Goal: Transaction & Acquisition: Purchase product/service

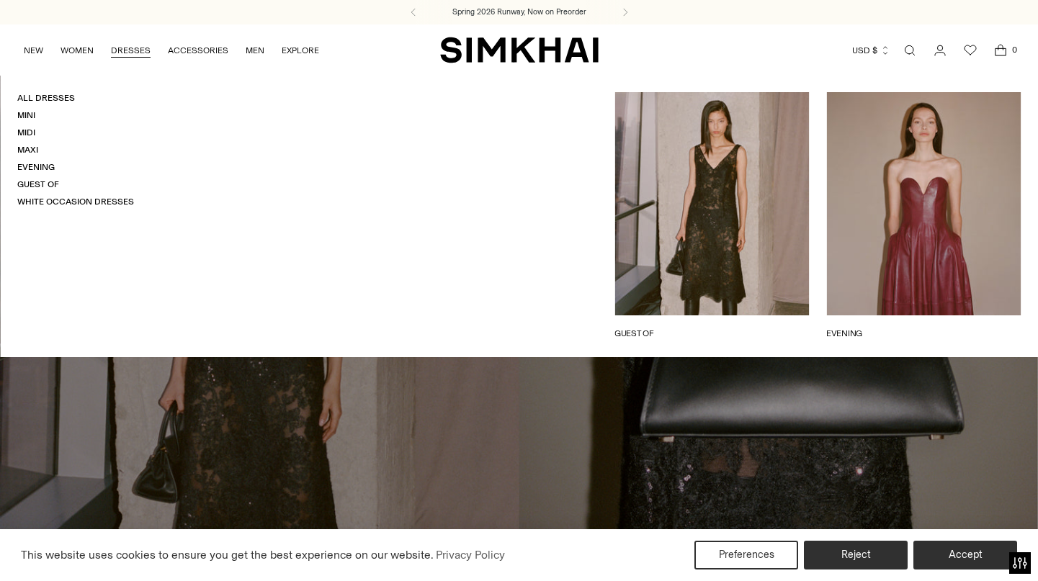
click at [135, 52] on link "DRESSES" at bounding box center [131, 51] width 40 height 32
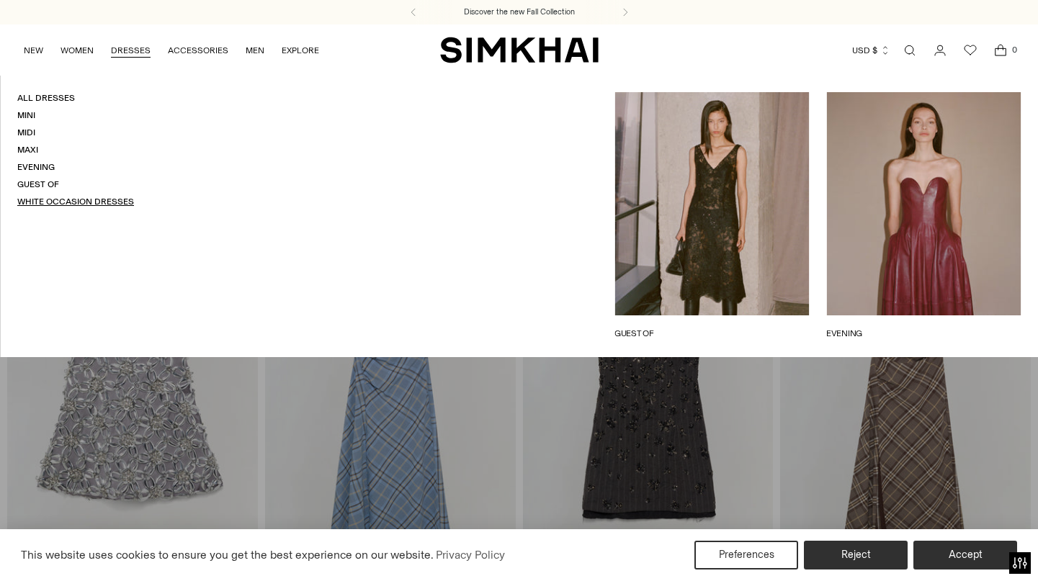
click at [101, 197] on link "White Occasion Dresses" at bounding box center [75, 202] width 117 height 10
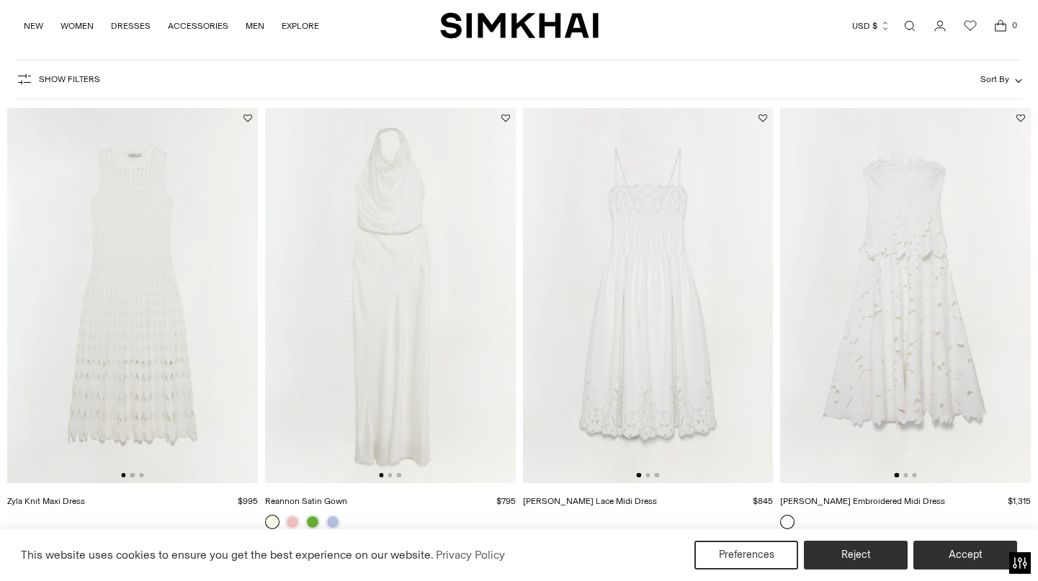
scroll to position [105, 0]
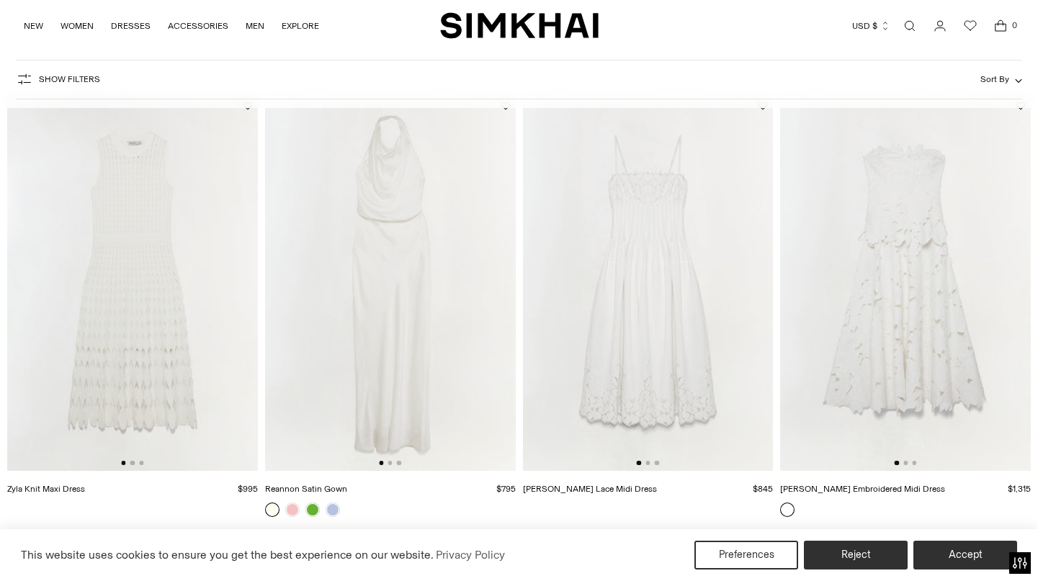
click at [380, 343] on img at bounding box center [390, 284] width 251 height 376
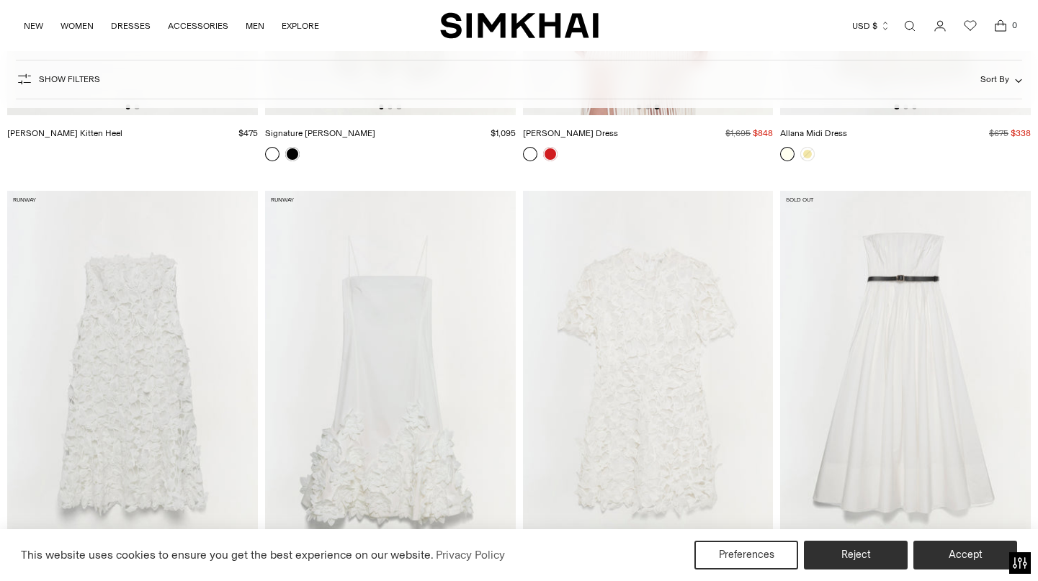
scroll to position [6769, 0]
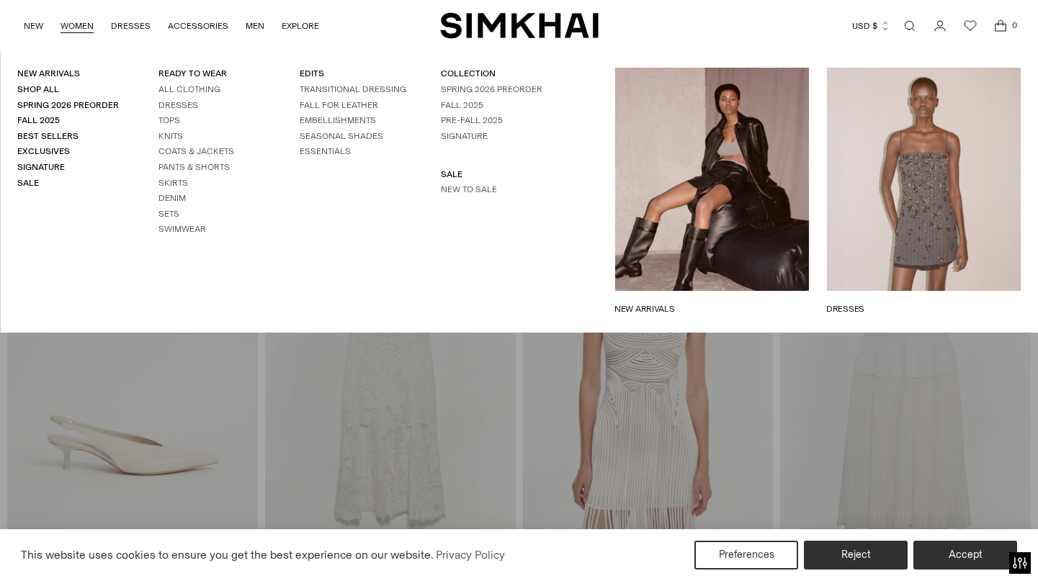
click at [924, 303] on link "DRESSES" at bounding box center [923, 309] width 195 height 13
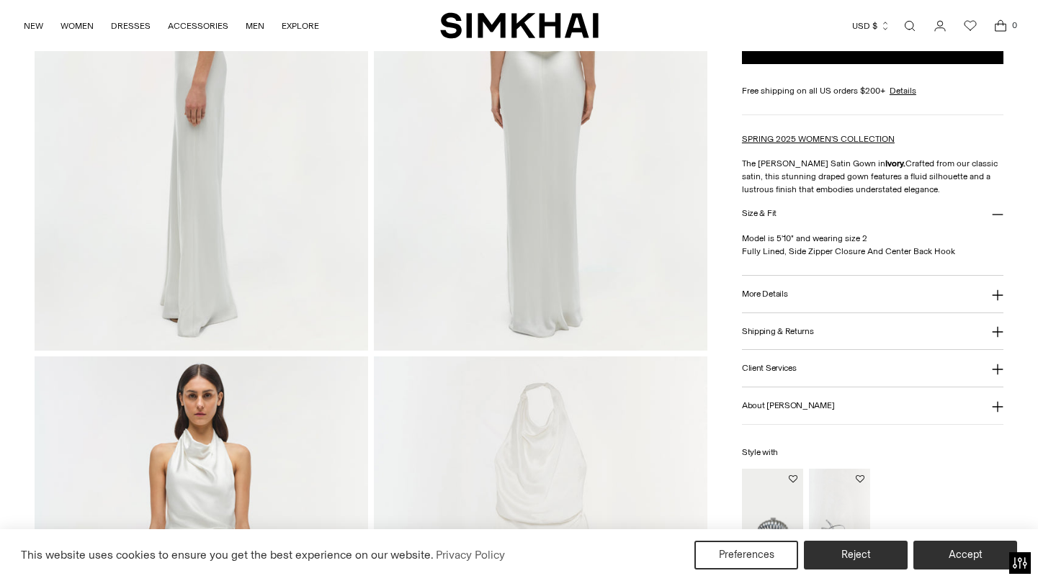
scroll to position [878, 0]
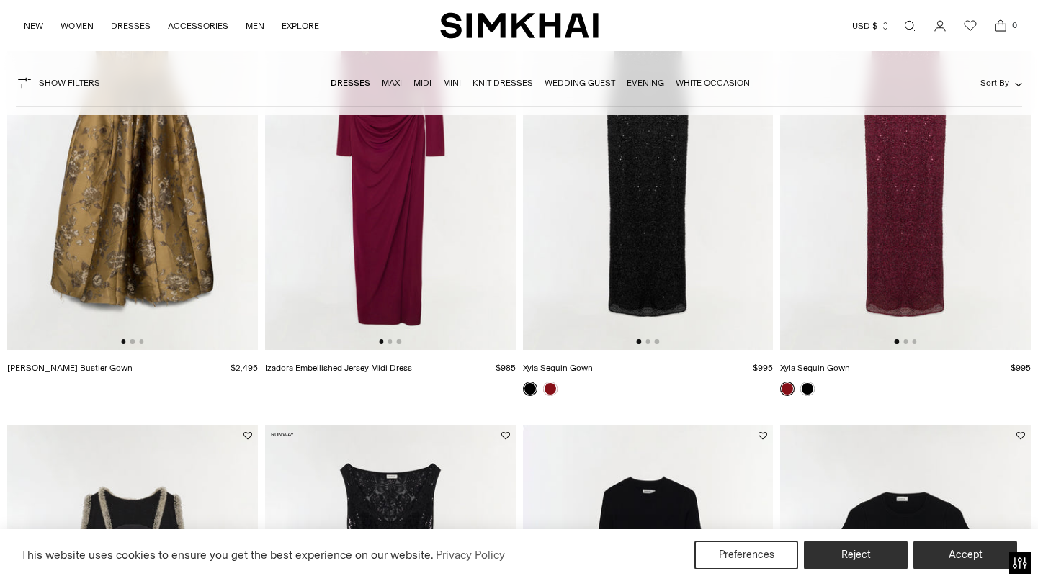
scroll to position [1147, 0]
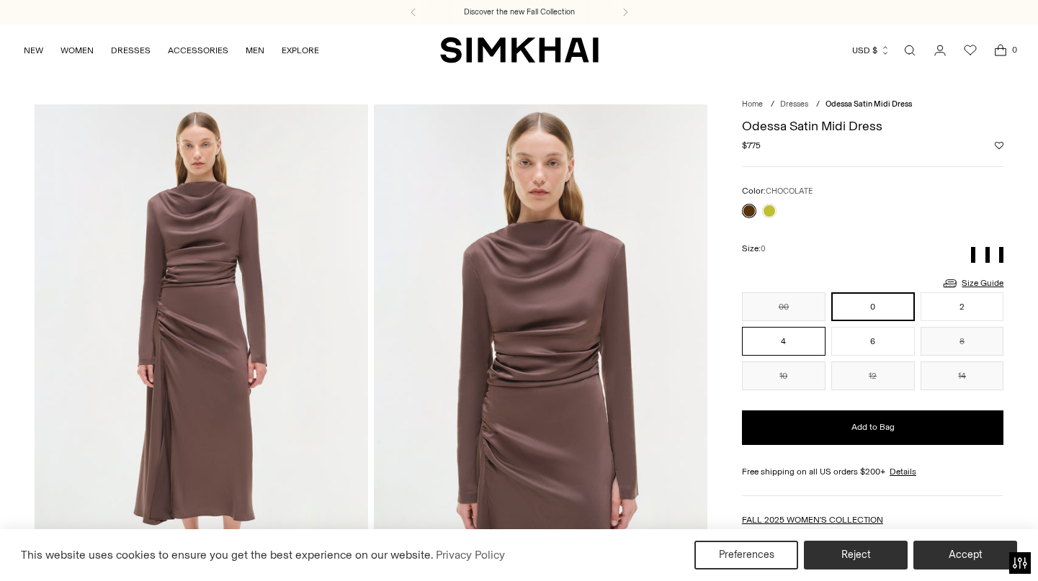
click at [780, 339] on button "4" at bounding box center [784, 341] width 84 height 29
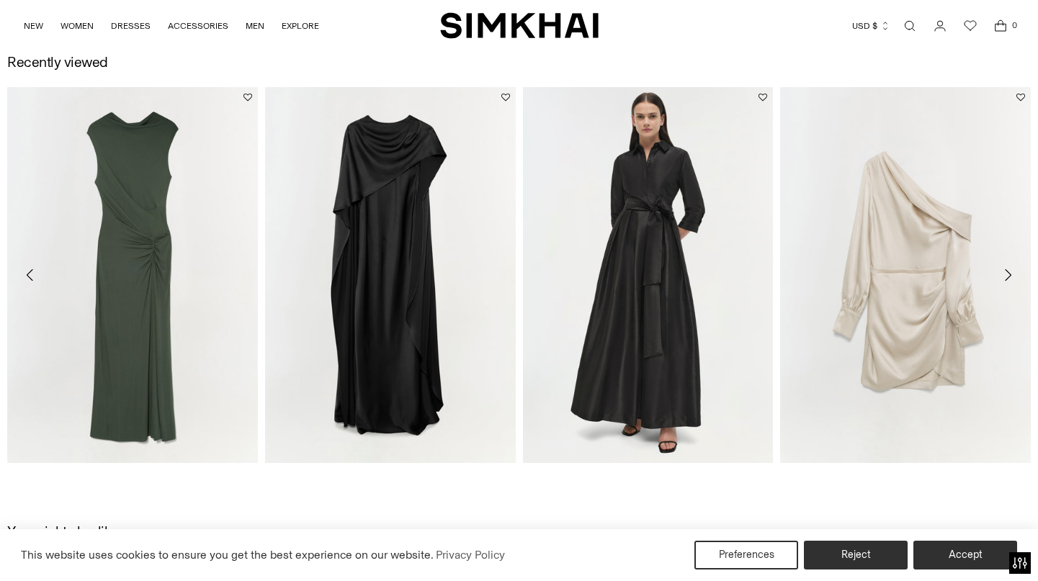
scroll to position [2121, 0]
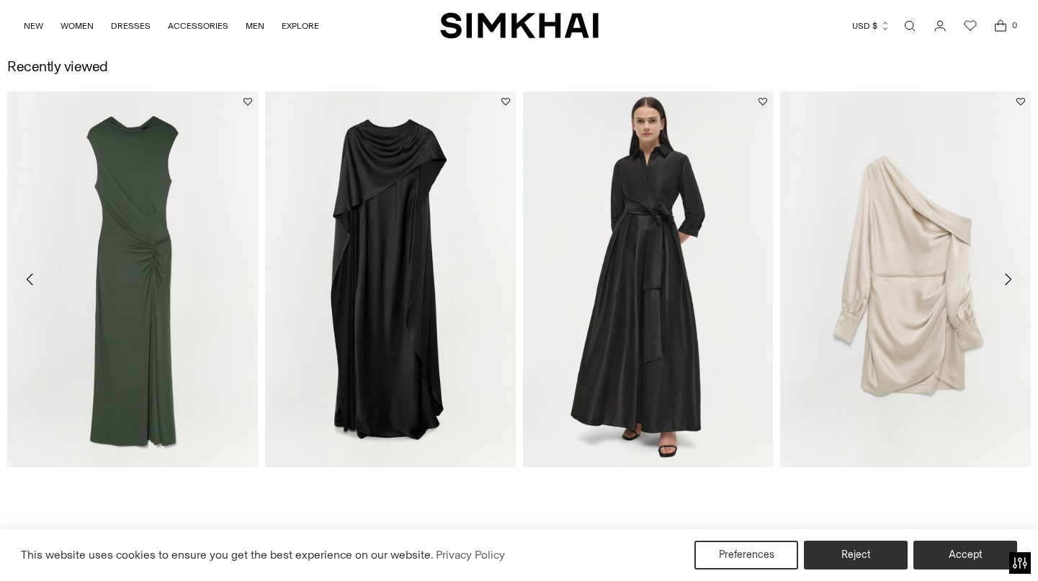
click at [1009, 278] on icon "Move to next carousel slide" at bounding box center [1008, 280] width 6 height 12
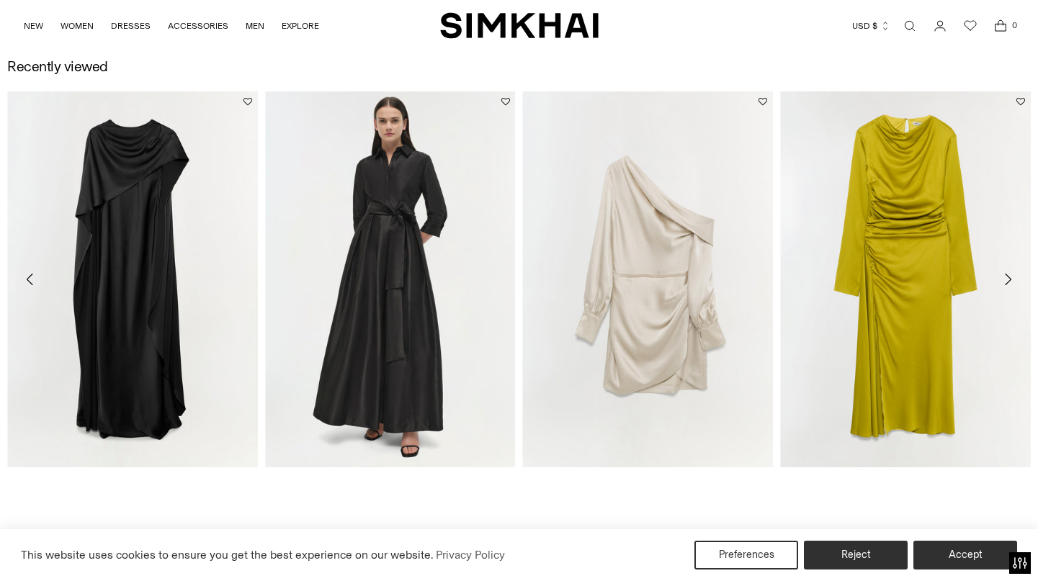
click at [1010, 280] on icon "Move to next carousel slide" at bounding box center [1008, 280] width 6 height 12
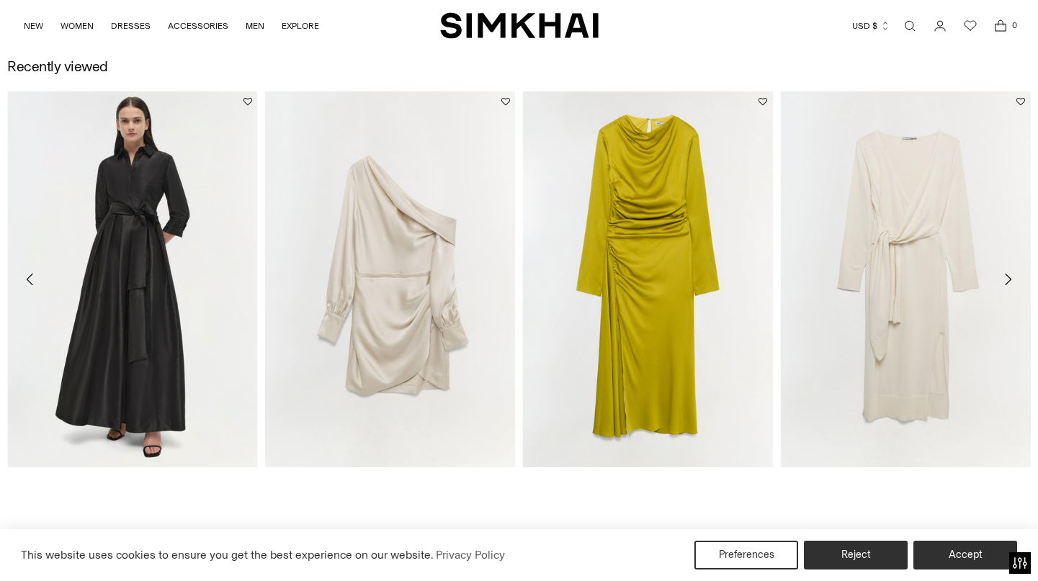
click at [1008, 280] on icon "Move to next carousel slide" at bounding box center [1007, 279] width 17 height 17
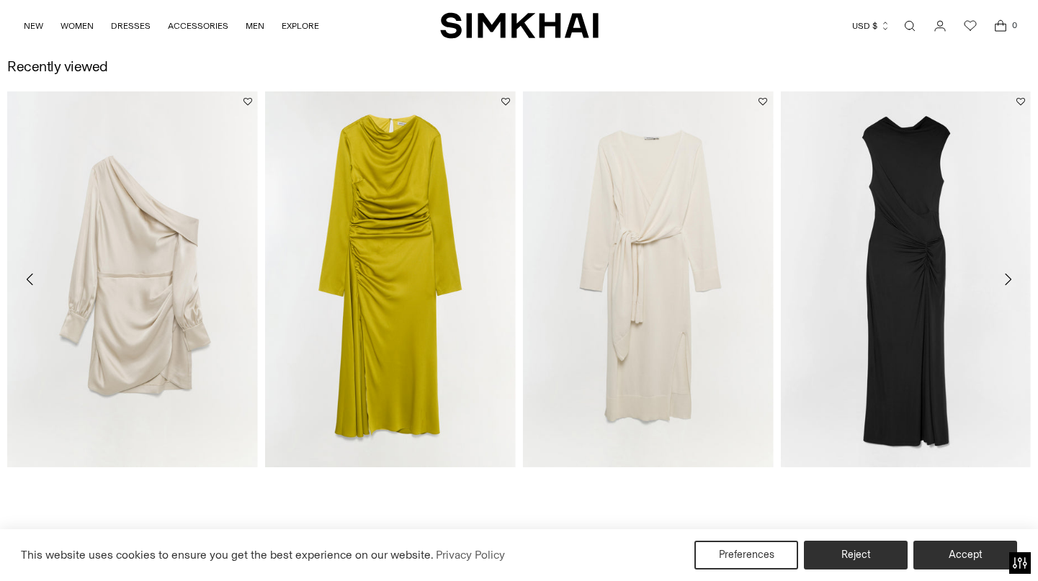
click at [1009, 278] on icon "Move to next carousel slide" at bounding box center [1007, 279] width 17 height 17
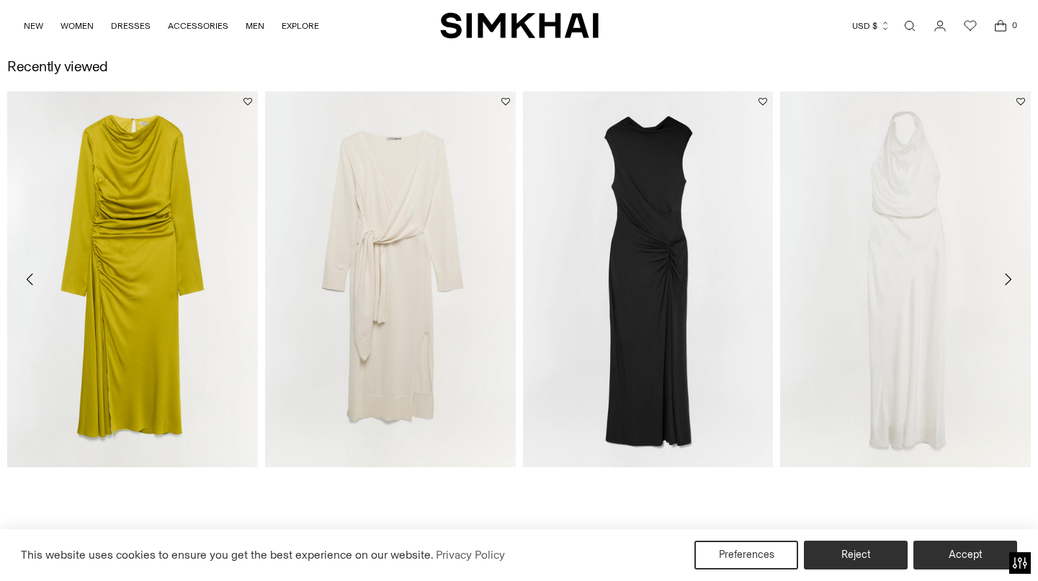
click at [1009, 278] on icon "Move to next carousel slide" at bounding box center [1007, 279] width 17 height 17
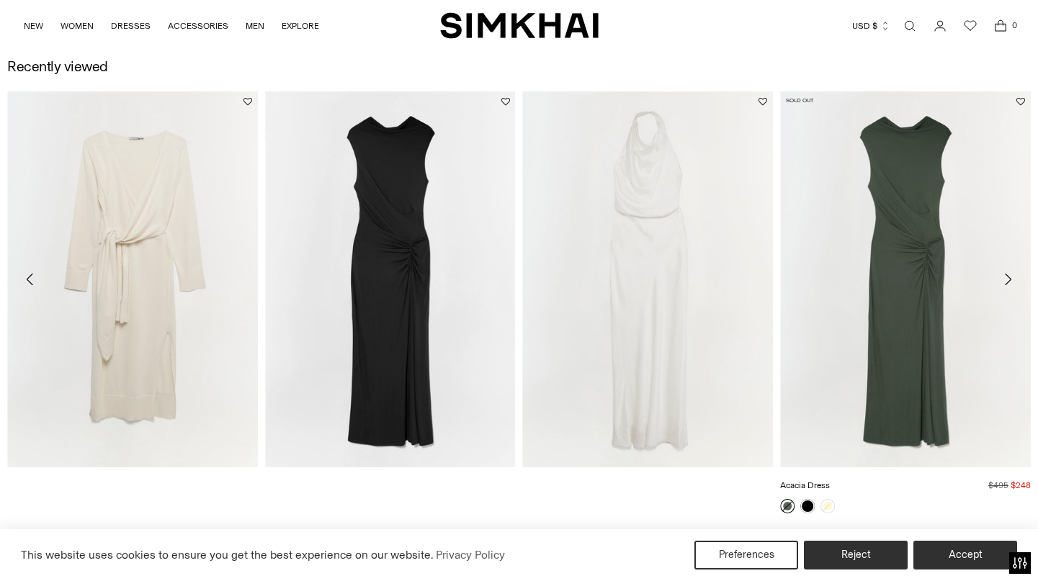
click at [829, 491] on link "Acacia Dress" at bounding box center [805, 486] width 50 height 10
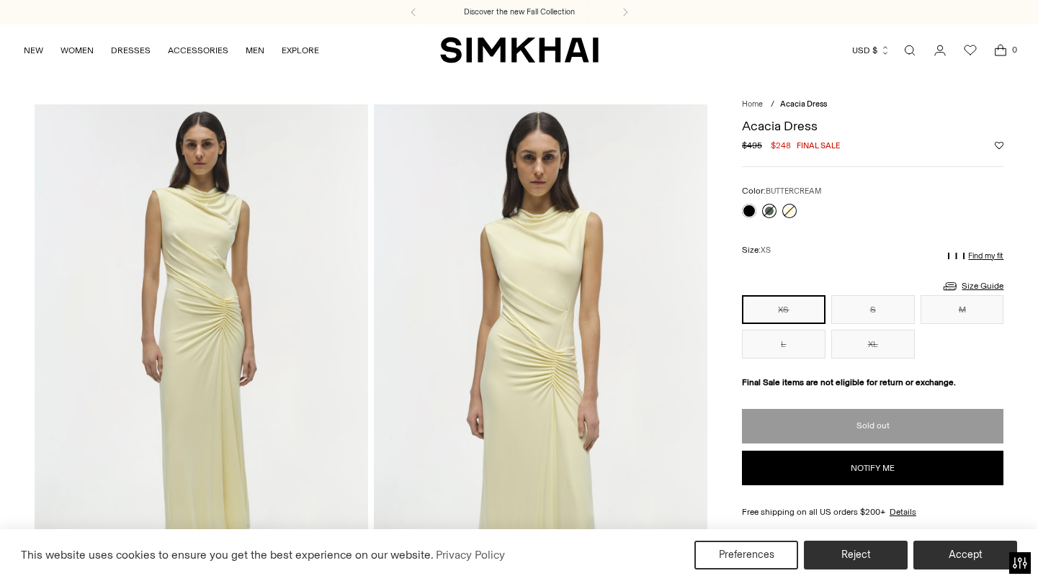
click at [788, 206] on link at bounding box center [790, 211] width 14 height 14
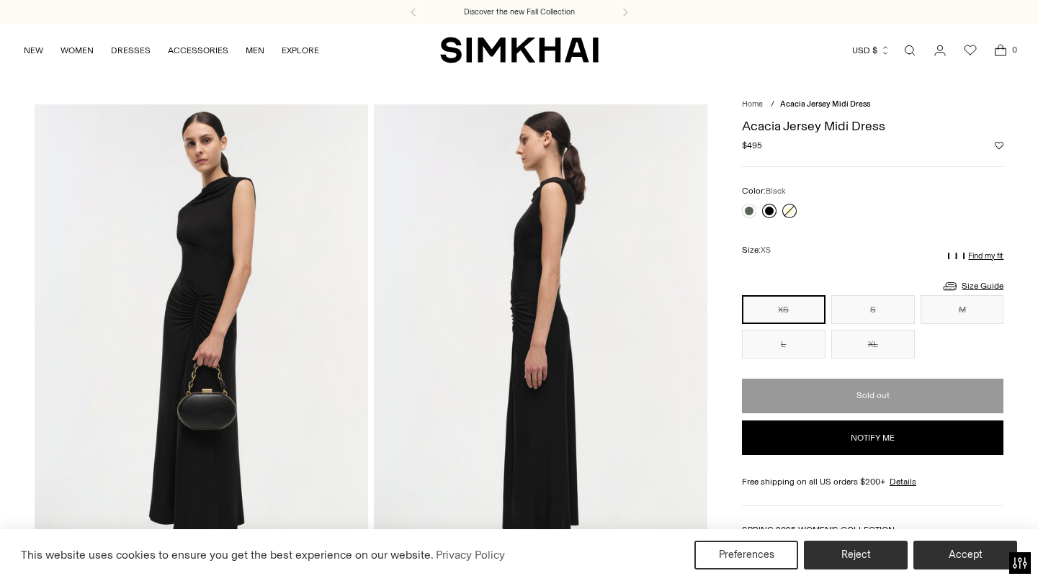
click at [767, 210] on link at bounding box center [769, 211] width 14 height 14
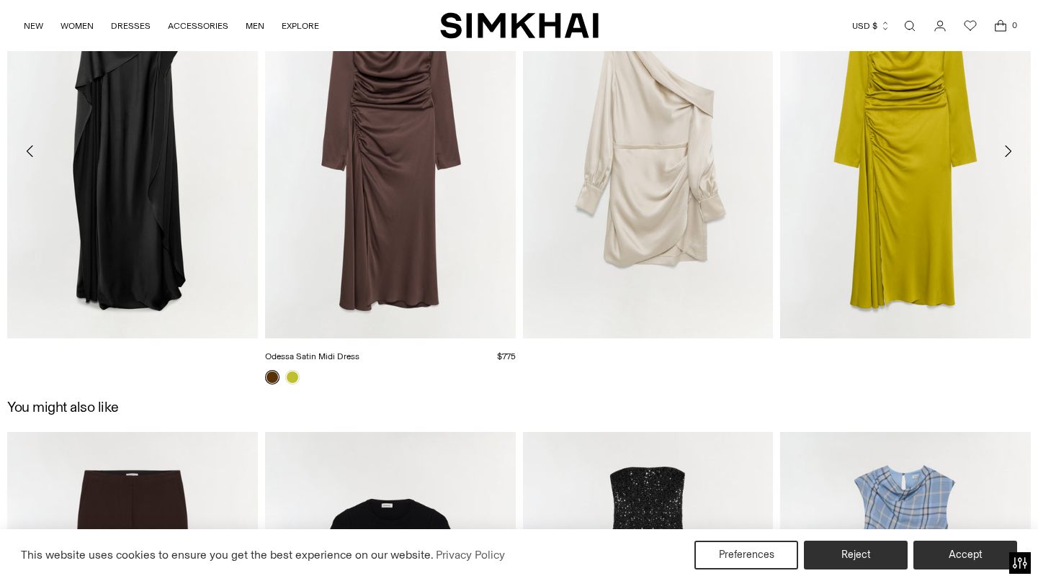
scroll to position [1559, 0]
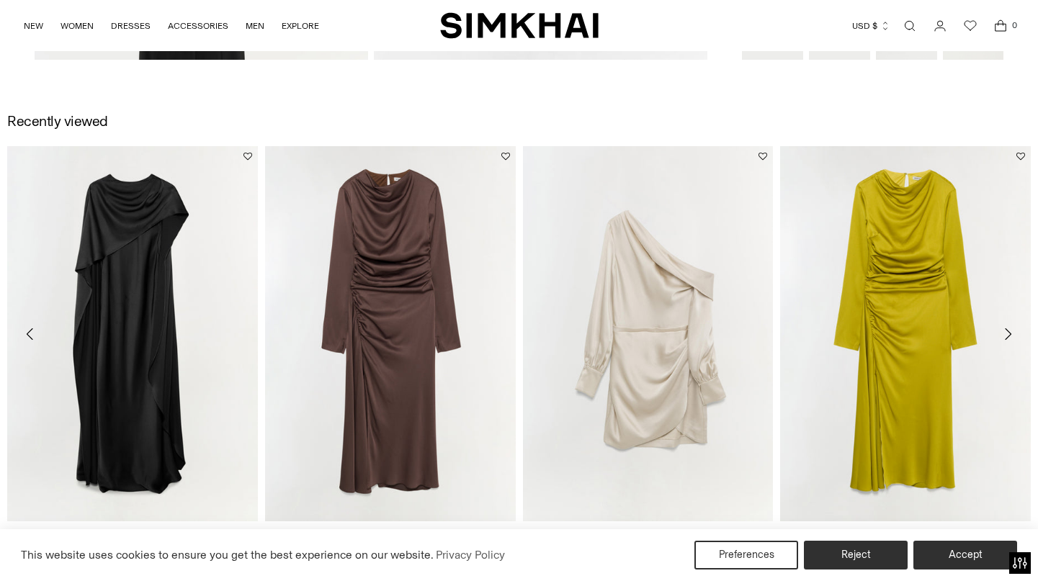
click at [360, 535] on link "Odessa Satin Midi Dress" at bounding box center [312, 540] width 94 height 10
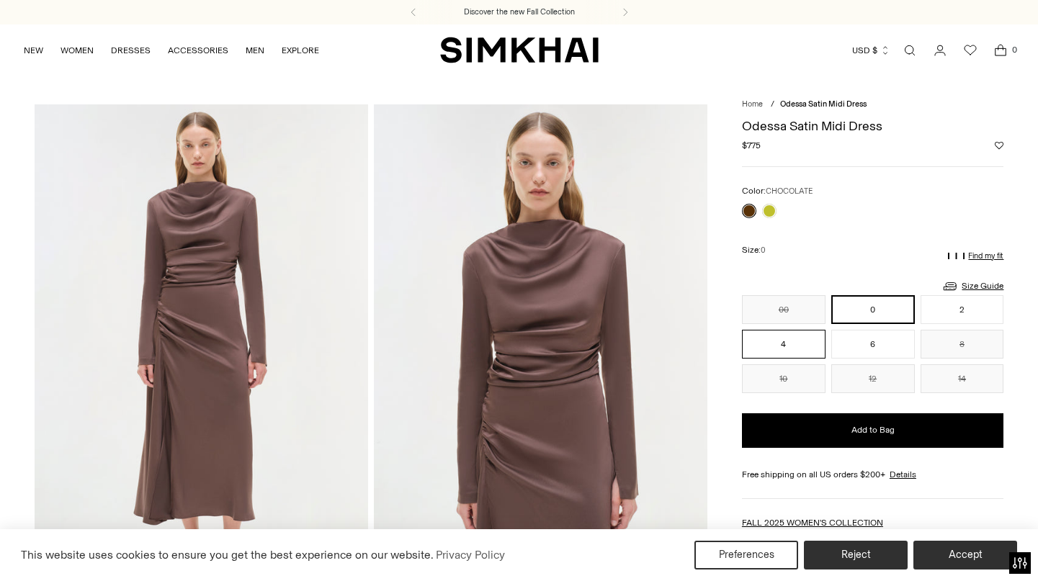
click at [800, 355] on button "4" at bounding box center [784, 344] width 84 height 29
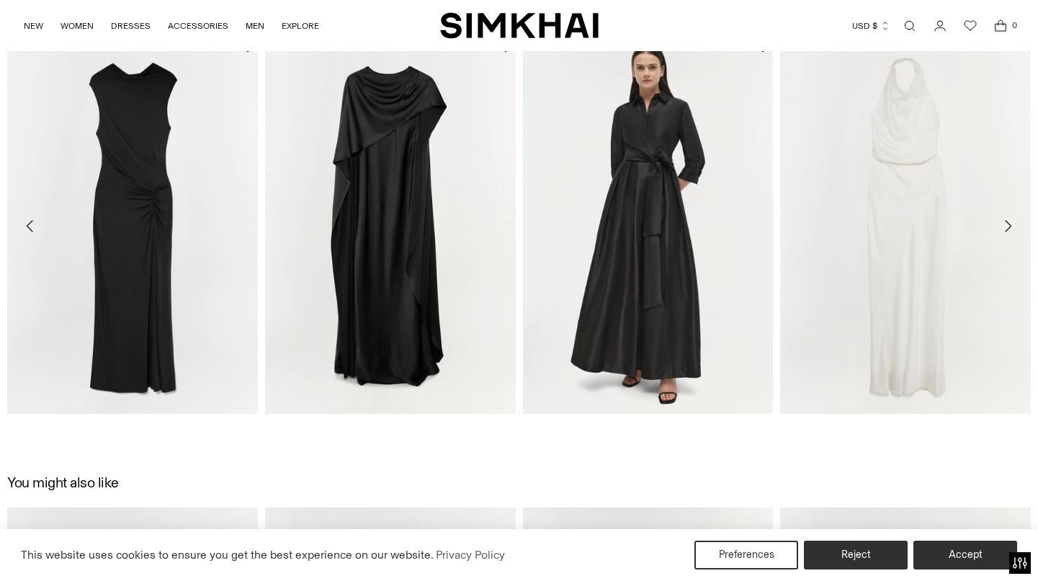
scroll to position [2128, 0]
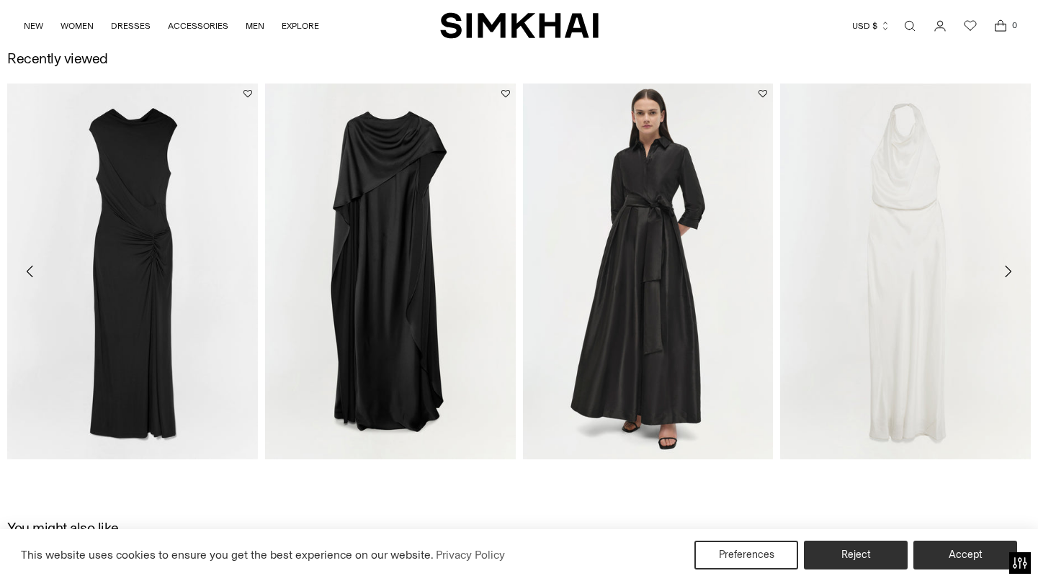
click at [1007, 271] on icon "Move to next carousel slide" at bounding box center [1007, 271] width 17 height 17
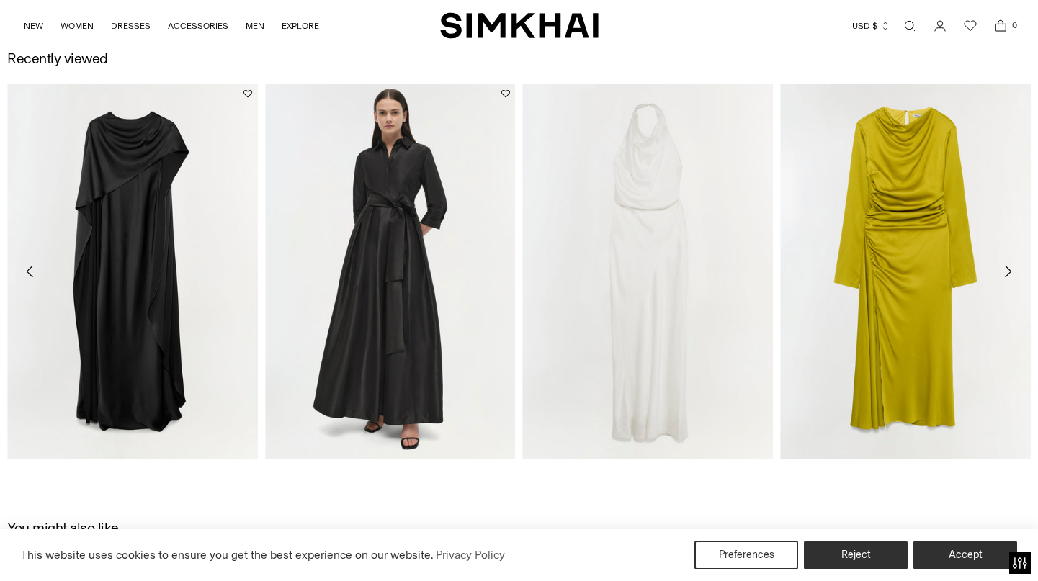
click at [1007, 271] on icon "Move to next carousel slide" at bounding box center [1007, 271] width 17 height 17
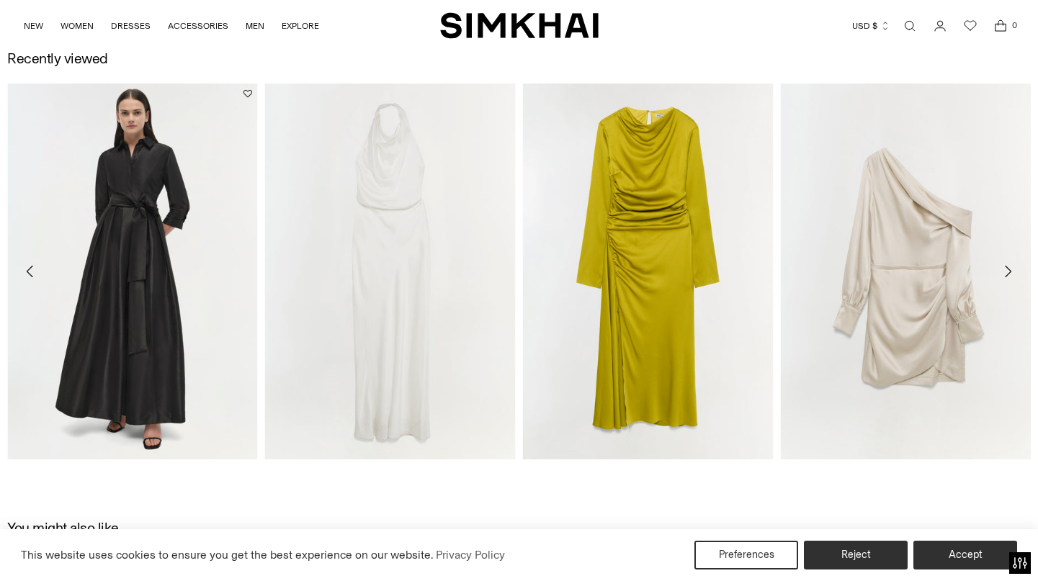
click at [1007, 271] on icon "Move to next carousel slide" at bounding box center [1007, 271] width 17 height 17
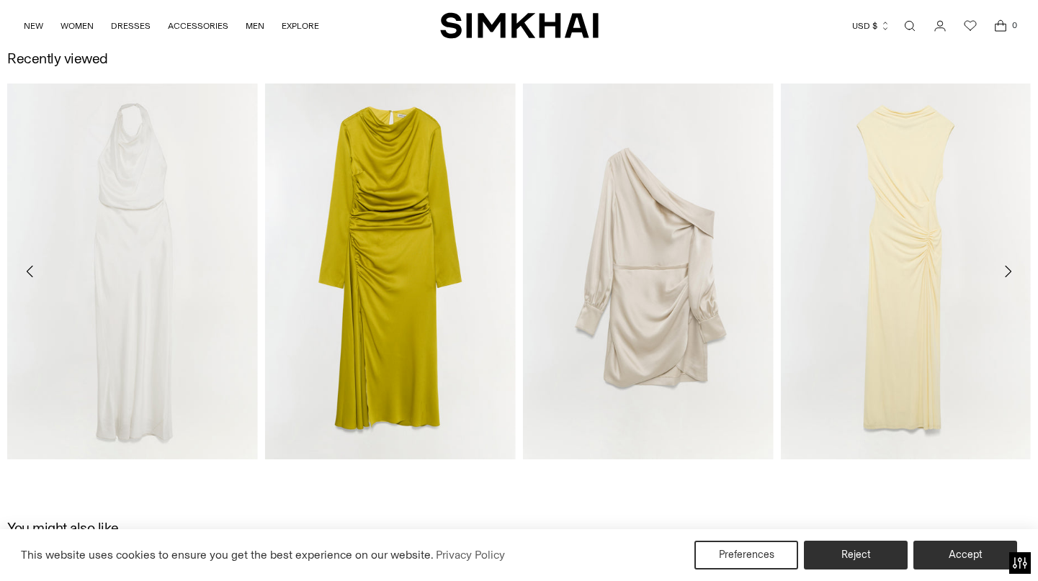
click at [1005, 267] on icon "Move to next carousel slide" at bounding box center [1007, 271] width 17 height 17
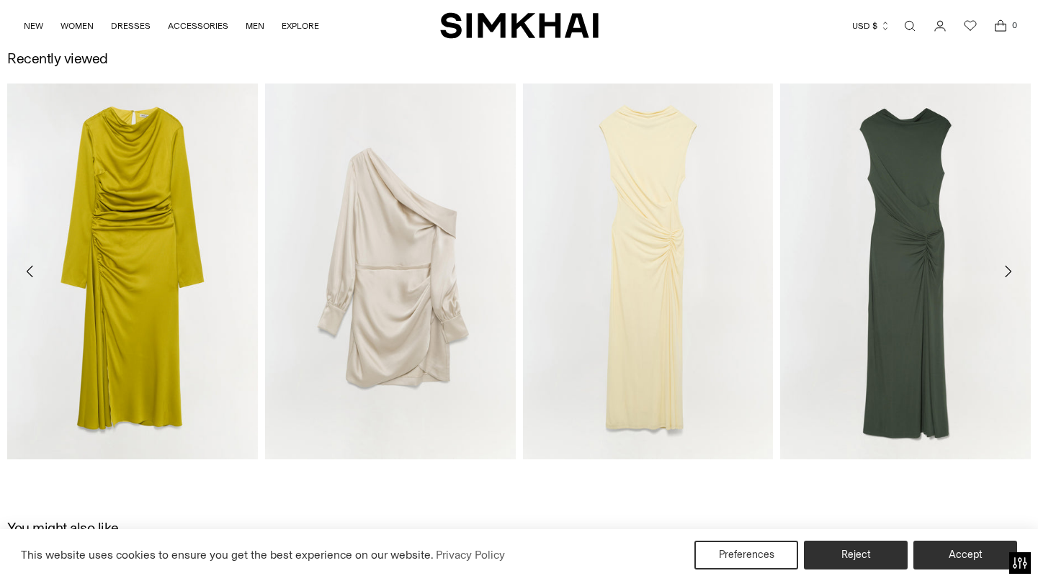
click at [1005, 267] on icon "Move to next carousel slide" at bounding box center [1007, 271] width 17 height 17
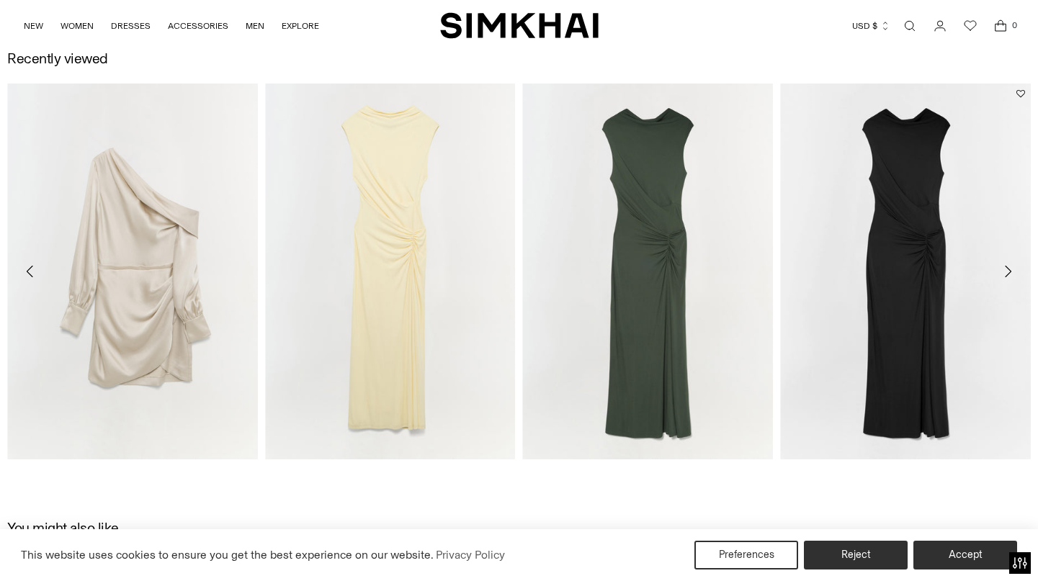
click at [1005, 268] on icon "Move to next carousel slide" at bounding box center [1007, 271] width 17 height 17
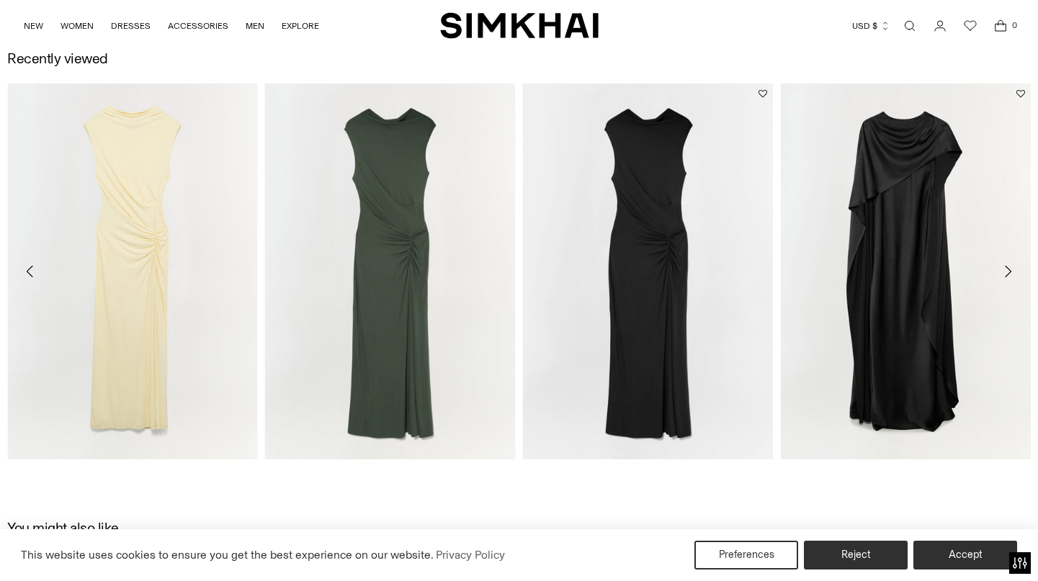
click at [1004, 267] on icon "Move to next carousel slide" at bounding box center [1007, 271] width 17 height 17
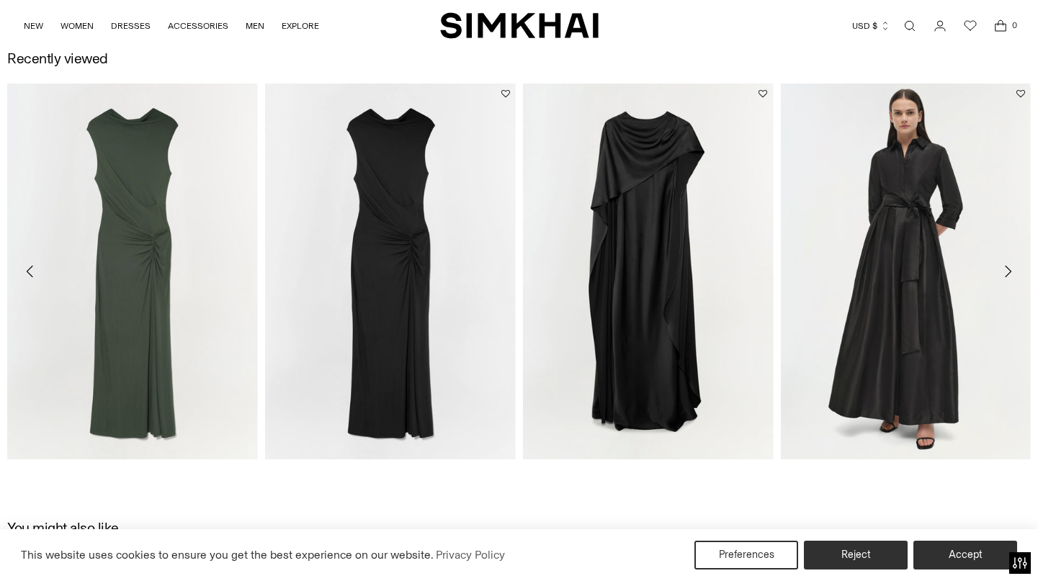
click at [1004, 266] on icon "Move to next carousel slide" at bounding box center [1007, 271] width 17 height 17
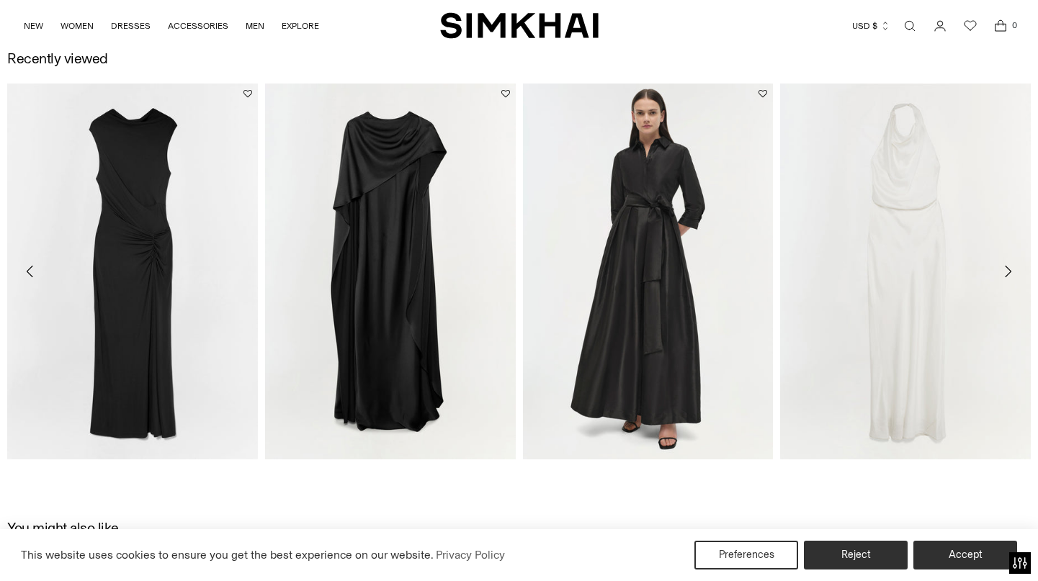
click at [1004, 266] on icon "Move to next carousel slide" at bounding box center [1007, 271] width 17 height 17
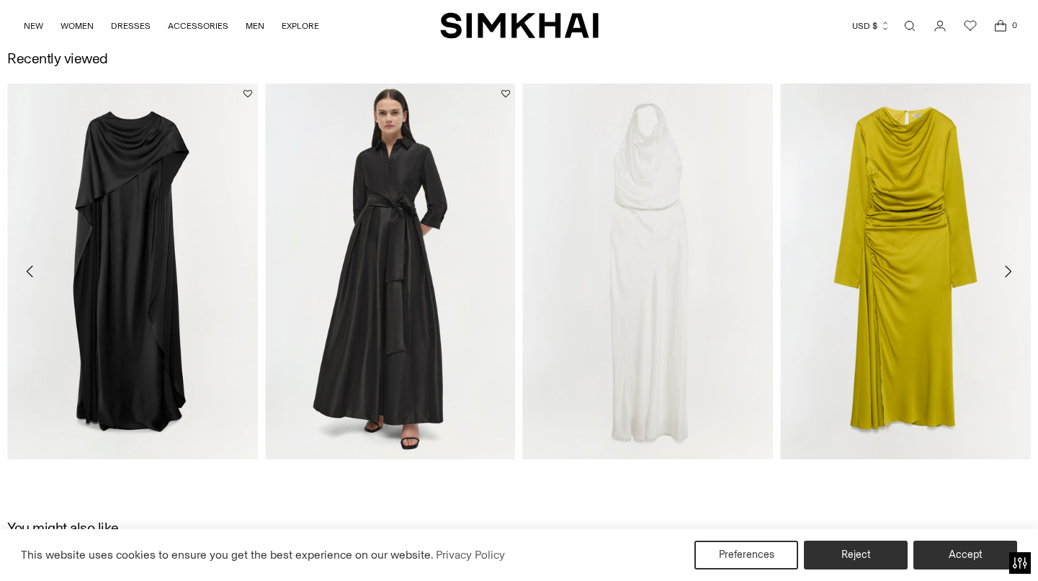
click at [1004, 266] on icon "Move to next carousel slide" at bounding box center [1007, 271] width 17 height 17
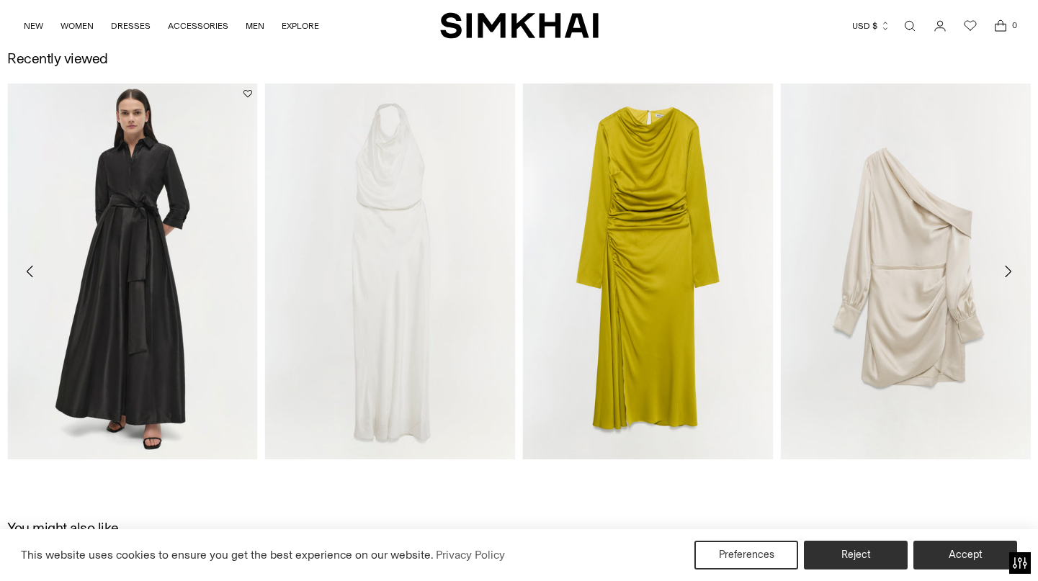
click at [1004, 266] on icon "Move to next carousel slide" at bounding box center [1007, 271] width 17 height 17
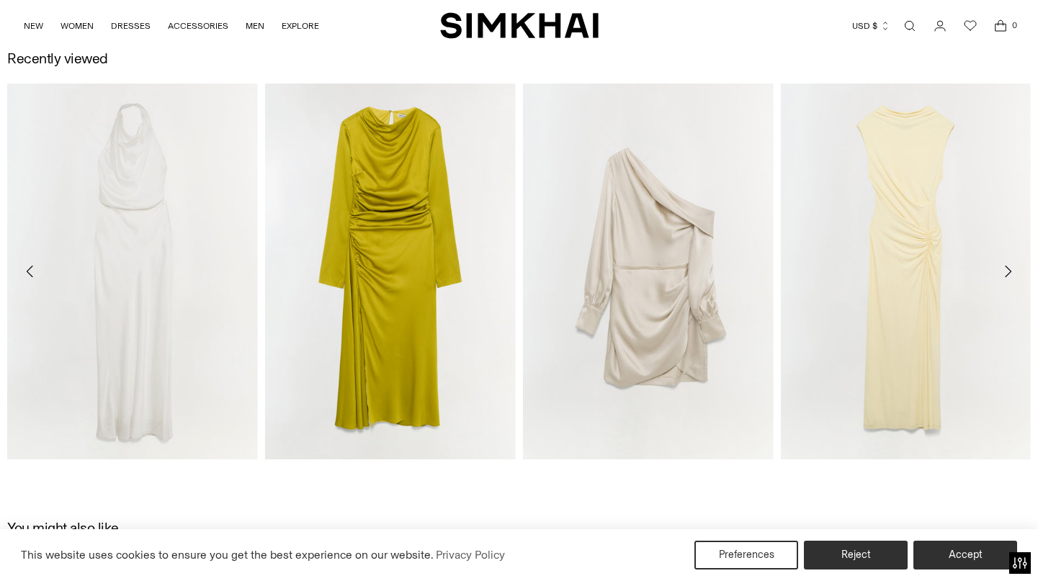
click at [1004, 266] on icon "Move to next carousel slide" at bounding box center [1007, 271] width 17 height 17
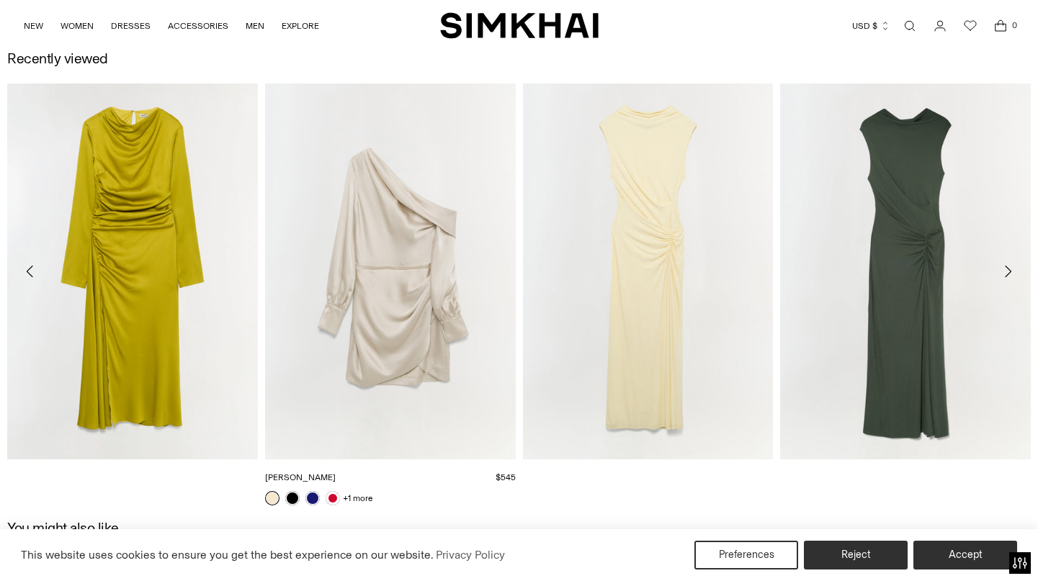
click at [336, 473] on link "[PERSON_NAME]" at bounding box center [300, 478] width 71 height 10
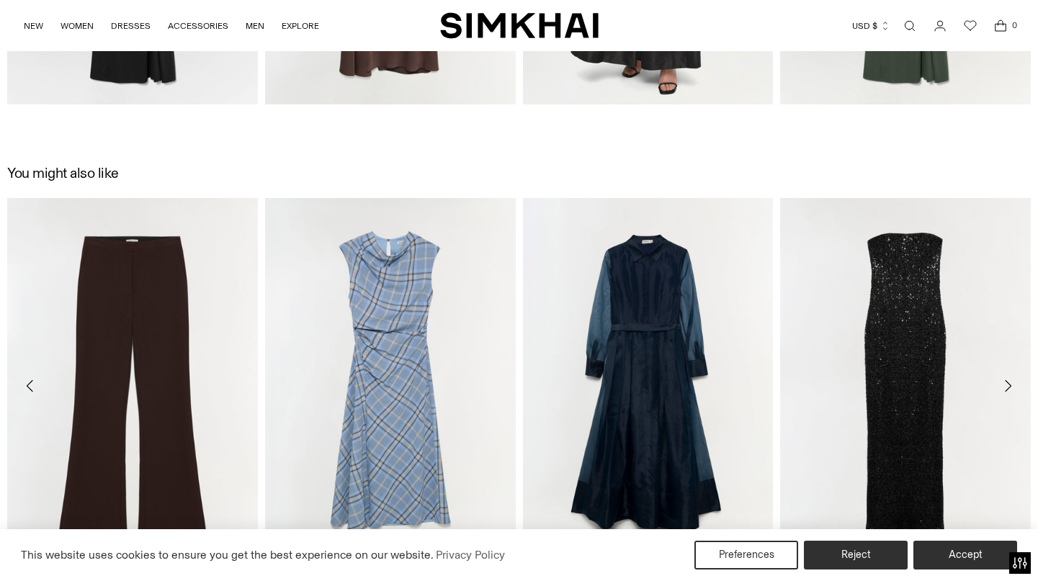
scroll to position [2099, 0]
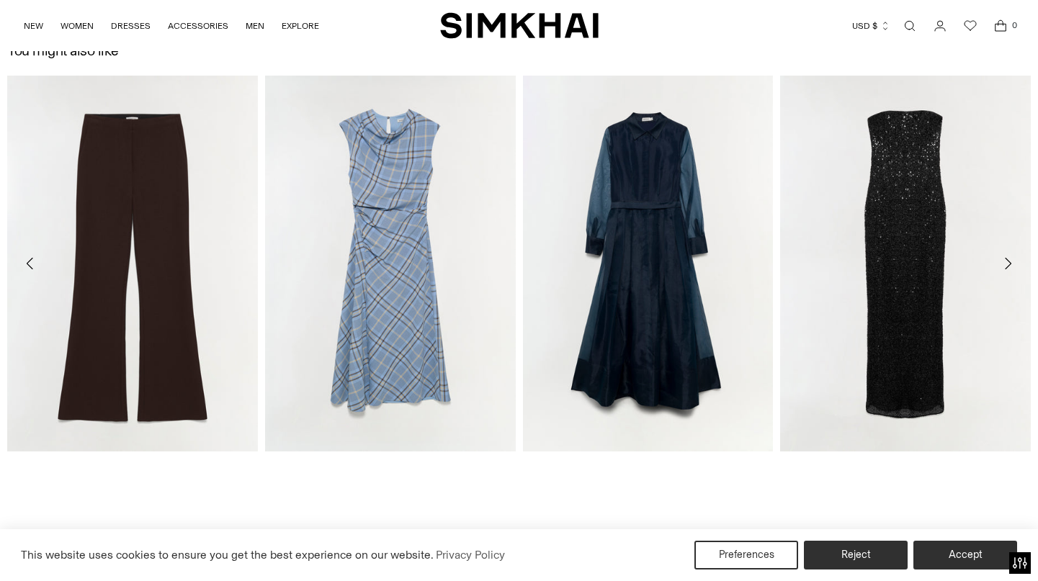
click at [1003, 261] on icon "Move to next carousel slide" at bounding box center [1007, 263] width 17 height 17
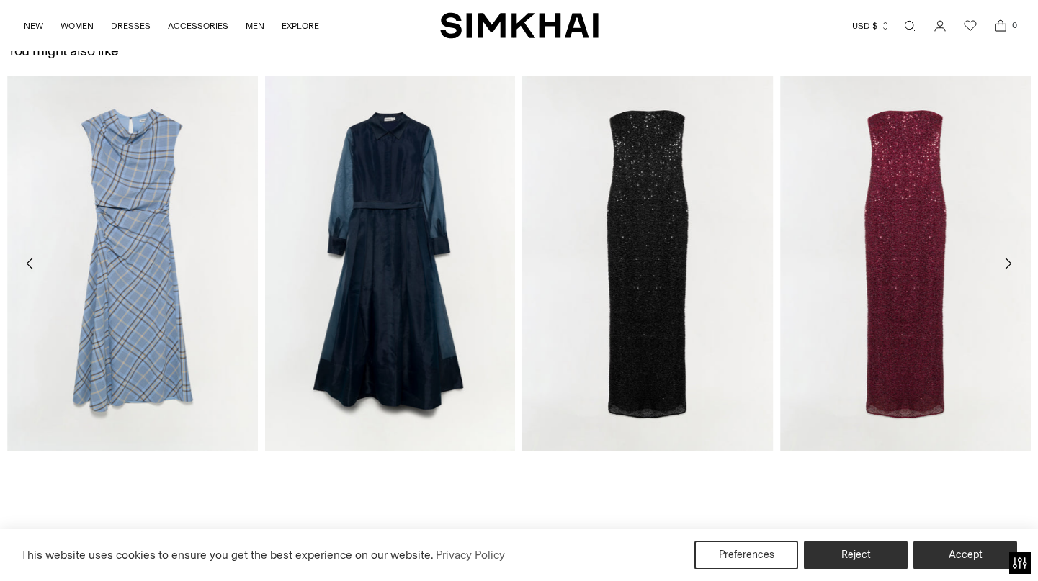
click at [1006, 261] on icon "Move to next carousel slide" at bounding box center [1007, 263] width 17 height 17
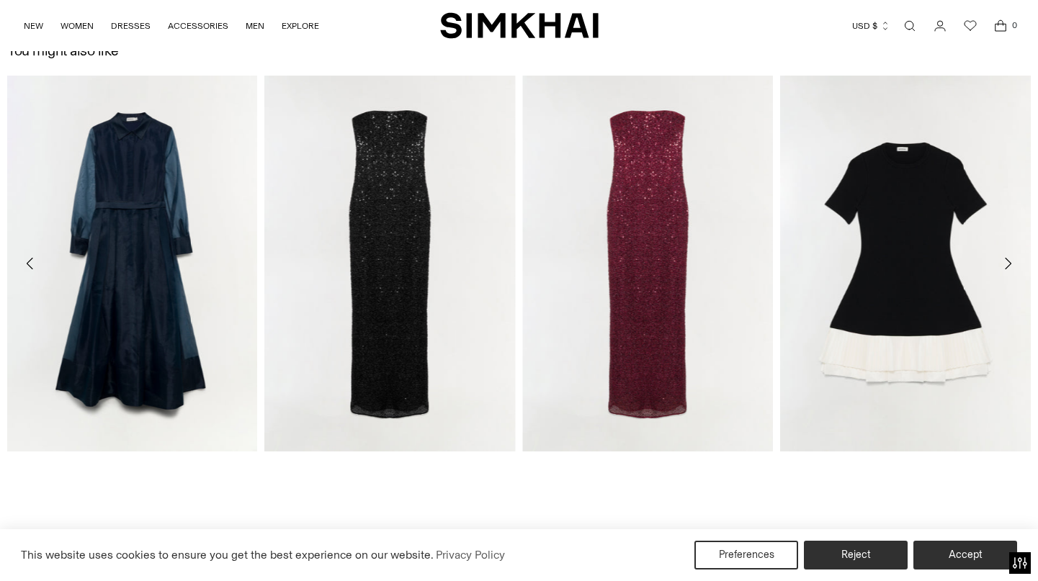
click at [1006, 261] on icon "Move to next carousel slide" at bounding box center [1007, 263] width 17 height 17
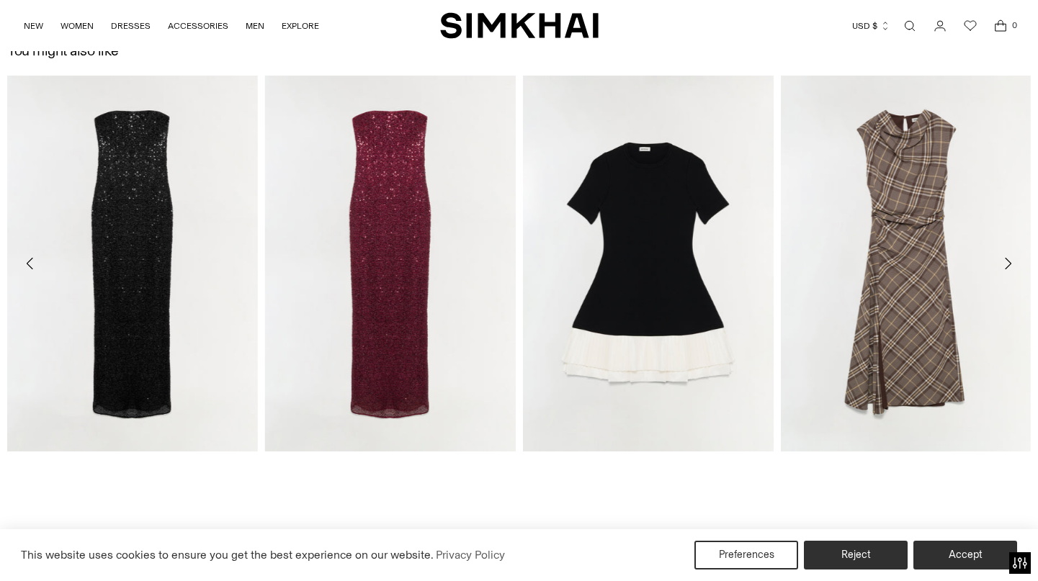
click at [1006, 261] on icon "Move to next carousel slide" at bounding box center [1007, 263] width 17 height 17
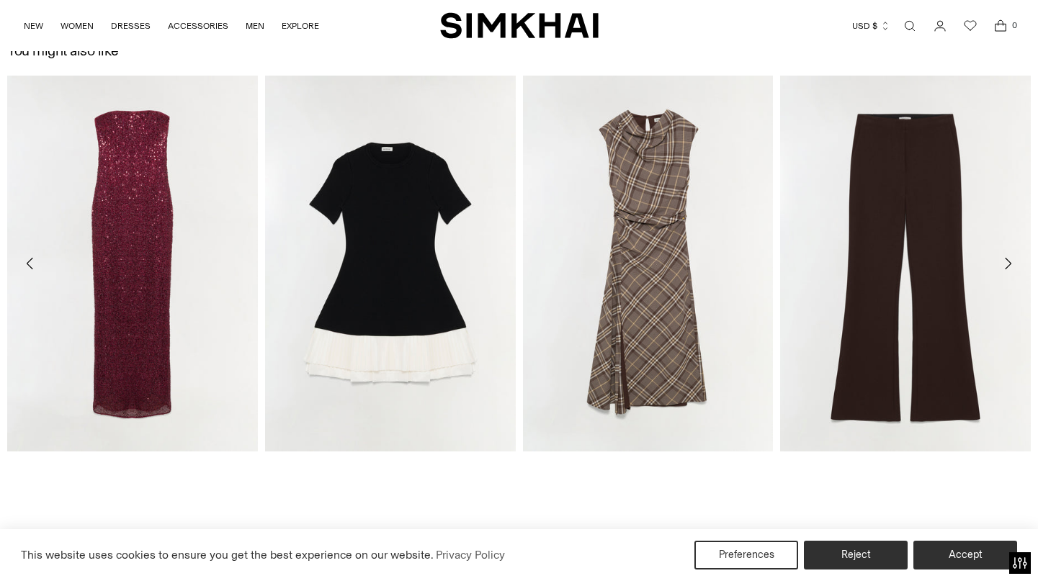
click at [1006, 261] on icon "Move to next carousel slide" at bounding box center [1007, 263] width 17 height 17
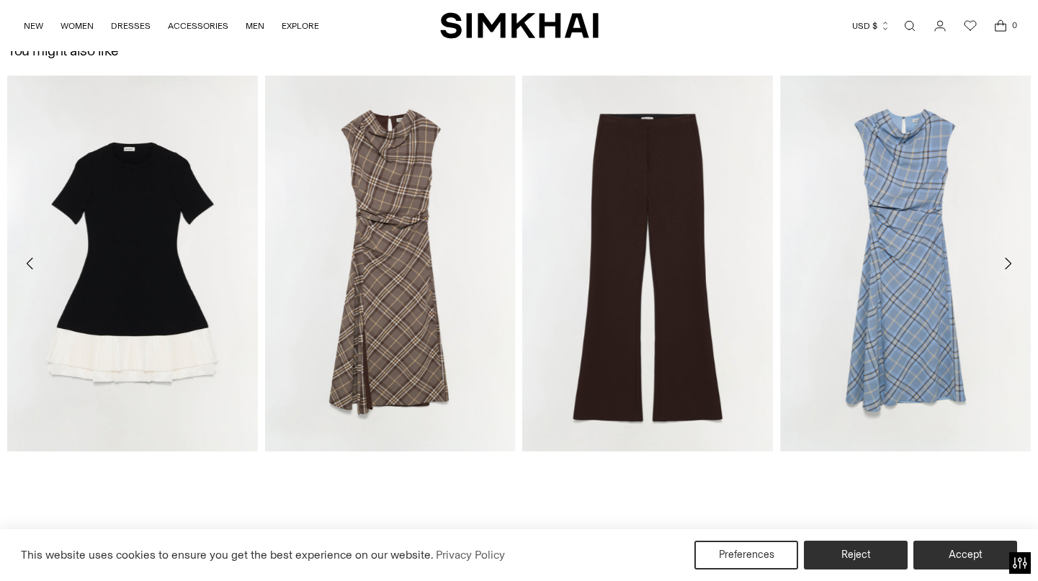
click at [1006, 261] on icon "Move to next carousel slide" at bounding box center [1007, 263] width 17 height 17
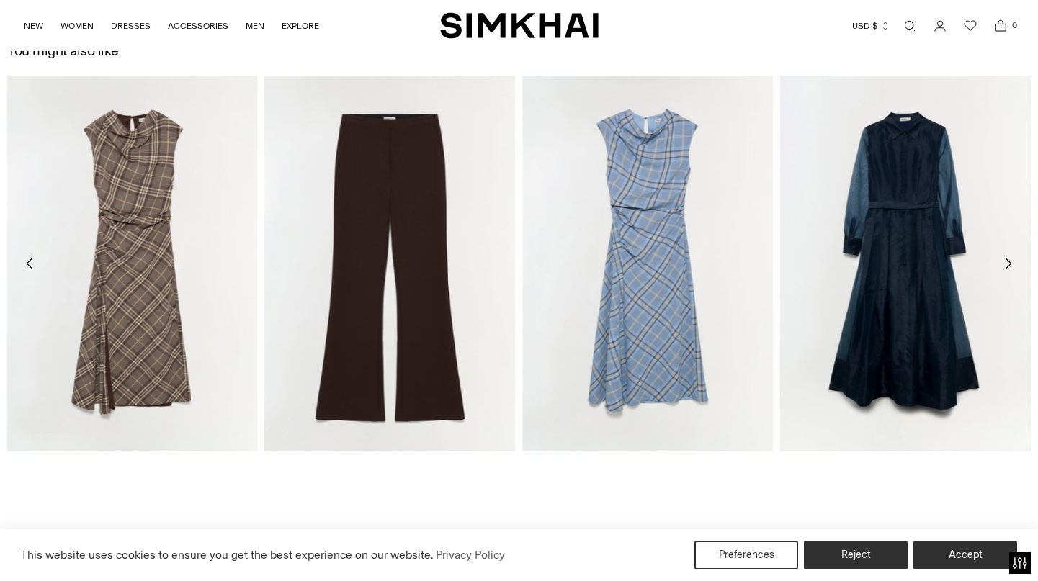
click at [1006, 261] on icon "Move to next carousel slide" at bounding box center [1007, 263] width 17 height 17
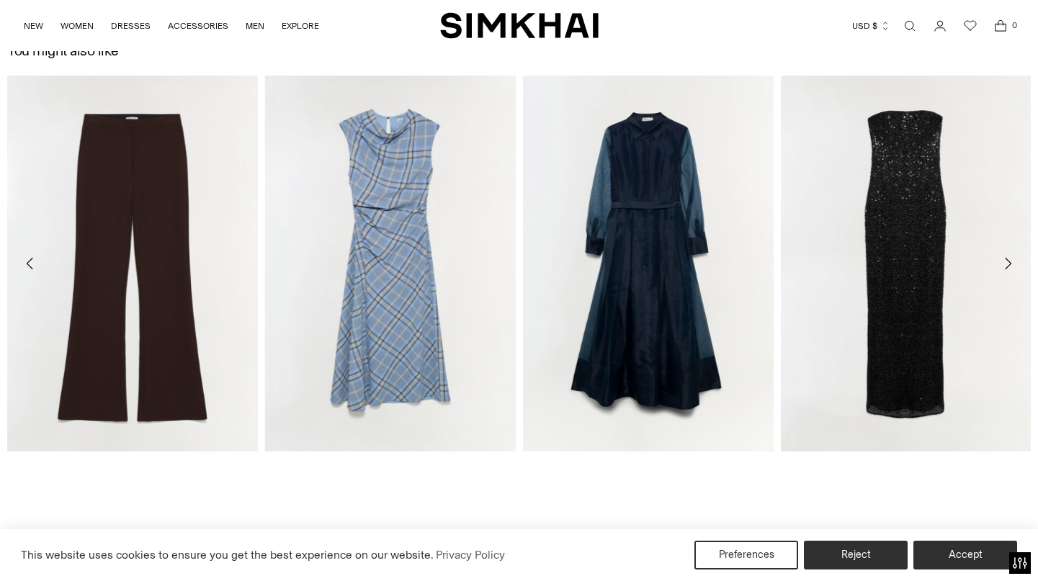
click at [1006, 261] on icon "Move to next carousel slide" at bounding box center [1007, 263] width 17 height 17
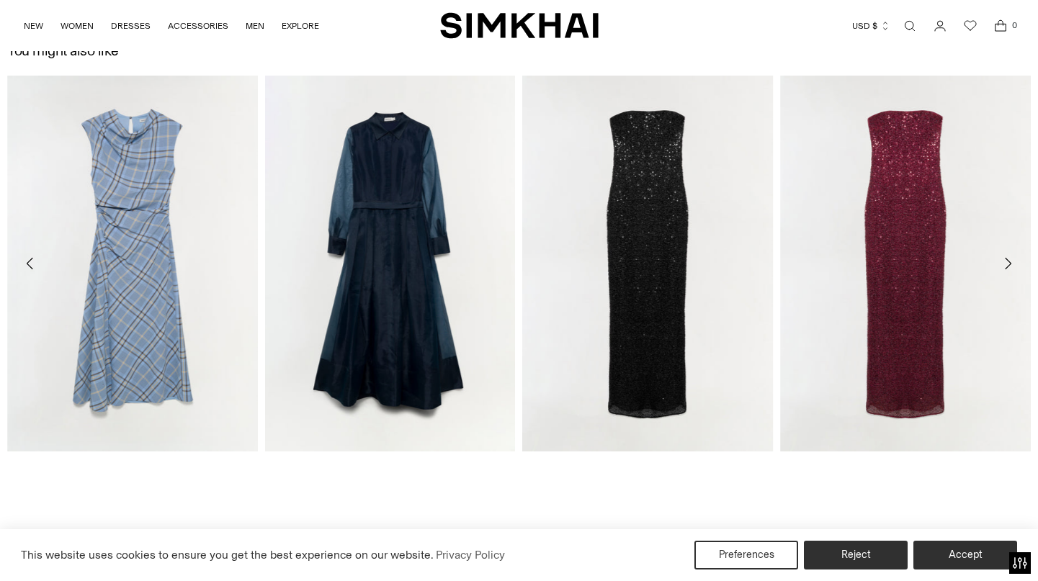
click at [1006, 261] on icon "Move to next carousel slide" at bounding box center [1007, 263] width 17 height 17
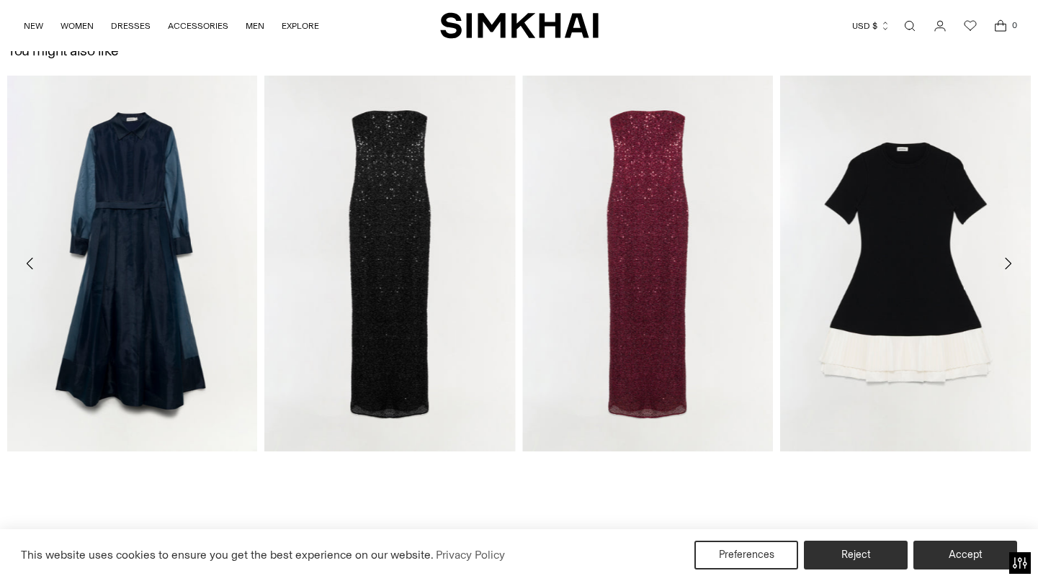
click at [1006, 261] on icon "Move to next carousel slide" at bounding box center [1007, 263] width 17 height 17
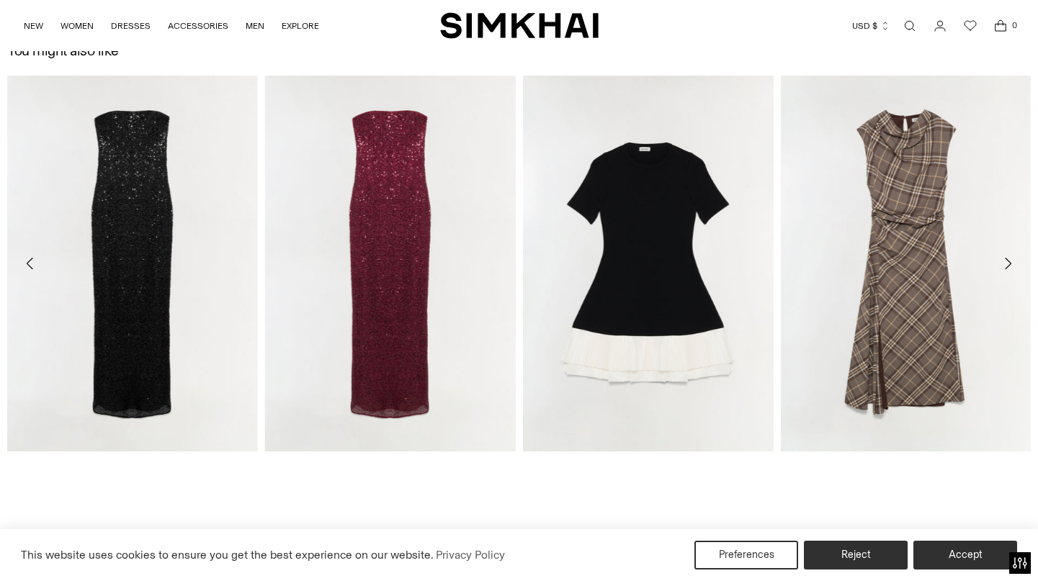
click at [1006, 261] on icon "Move to next carousel slide" at bounding box center [1007, 263] width 17 height 17
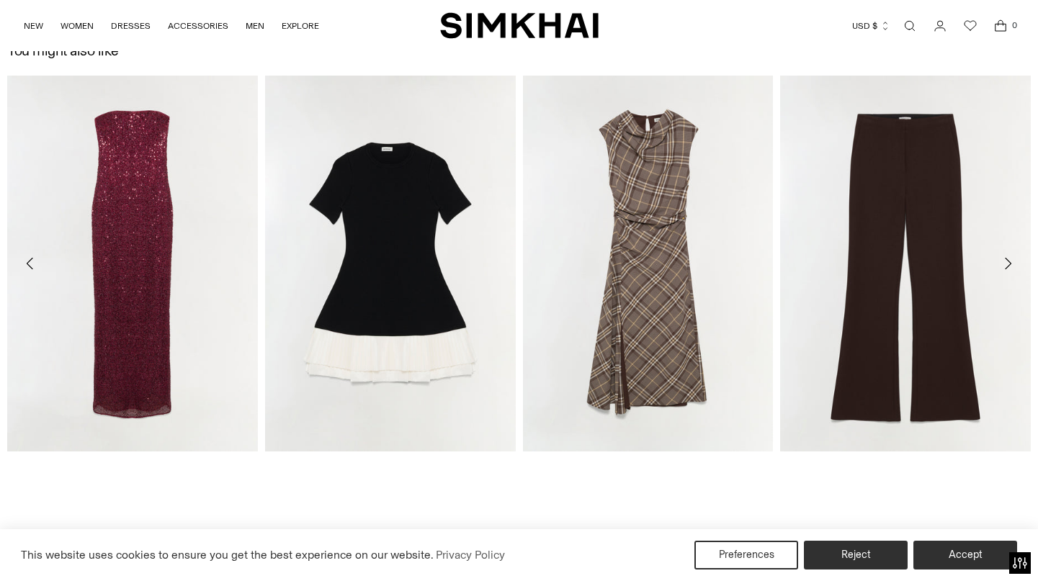
click at [1006, 261] on icon "Move to next carousel slide" at bounding box center [1007, 263] width 17 height 17
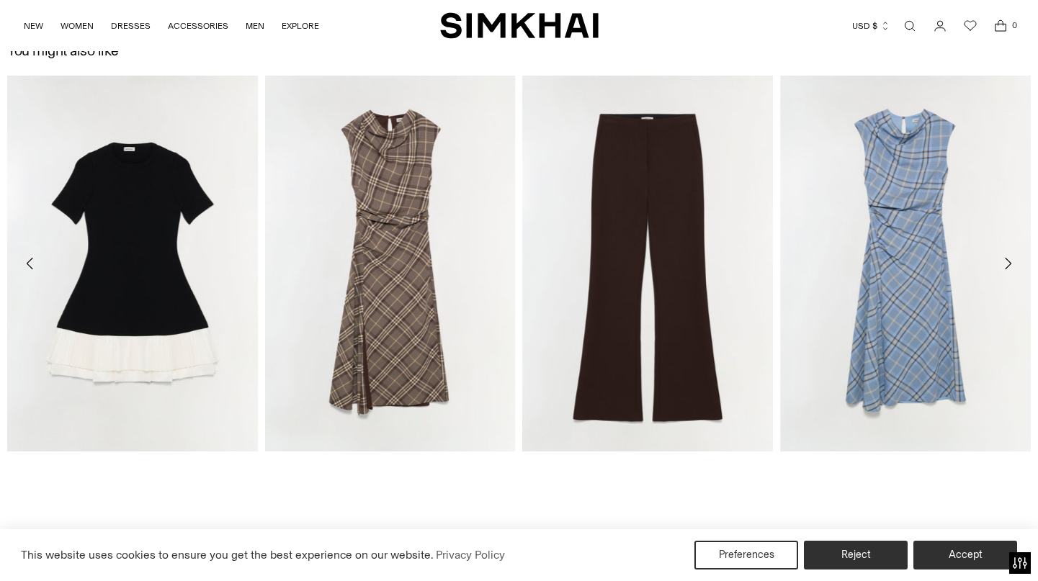
click at [1006, 261] on icon "Move to next carousel slide" at bounding box center [1007, 263] width 17 height 17
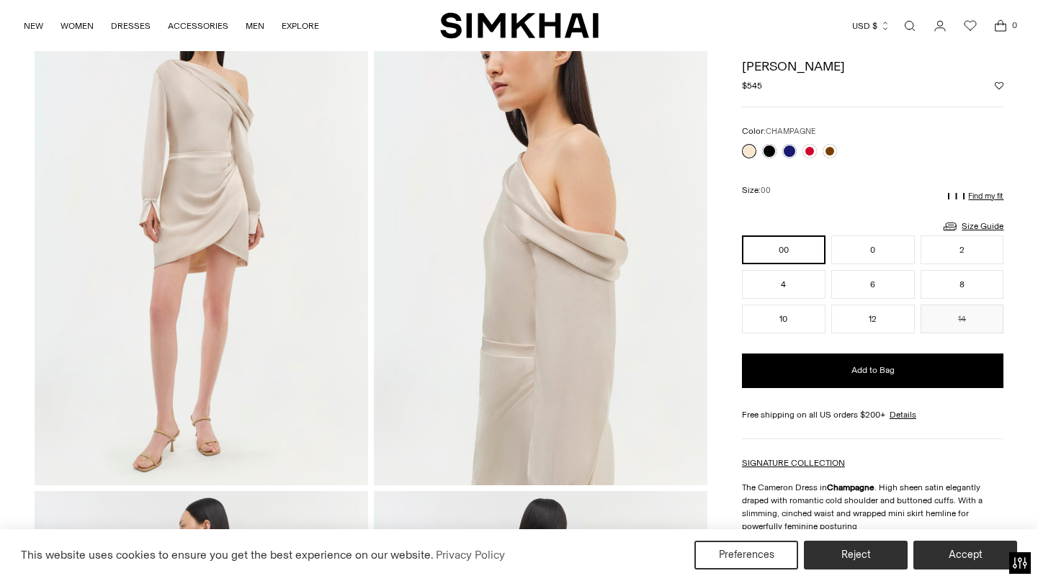
scroll to position [0, 0]
